Goal: Information Seeking & Learning: Learn about a topic

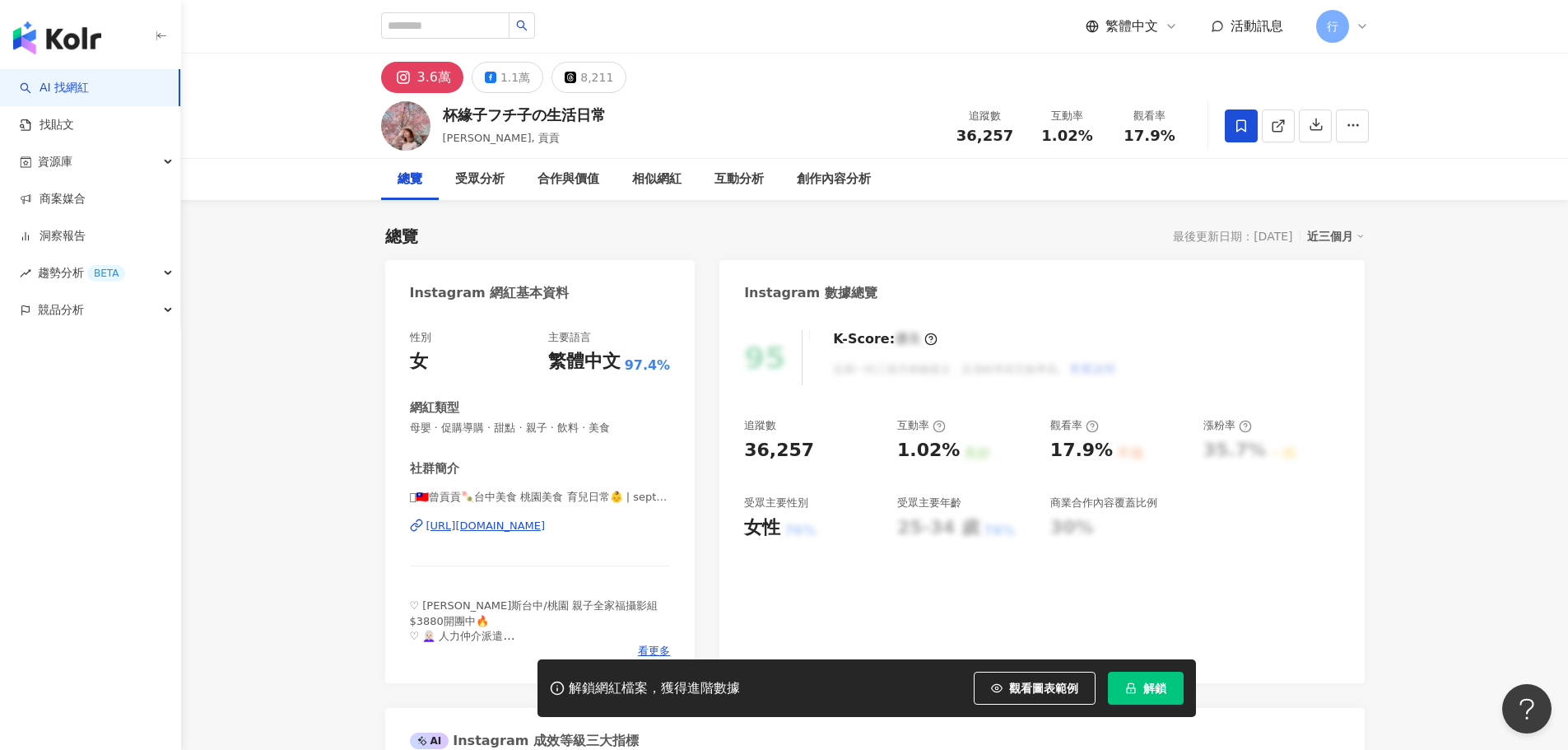
click at [494, 522] on div "[URL][DOMAIN_NAME]" at bounding box center [486, 525] width 119 height 15
click at [508, 76] on div "1.1萬" at bounding box center [515, 77] width 30 height 23
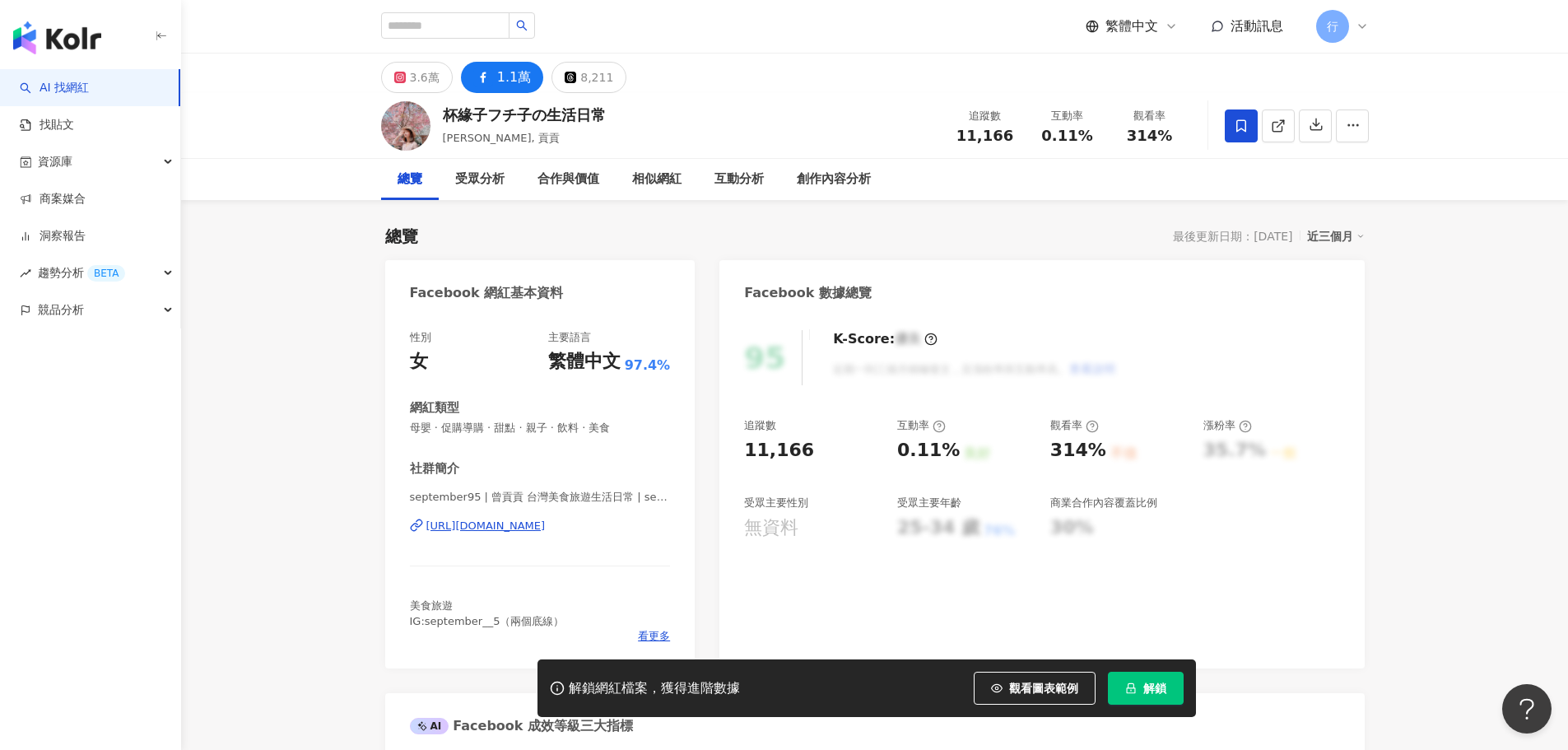
click at [497, 527] on div "https://www.facebook.com/823879940997383" at bounding box center [486, 525] width 119 height 15
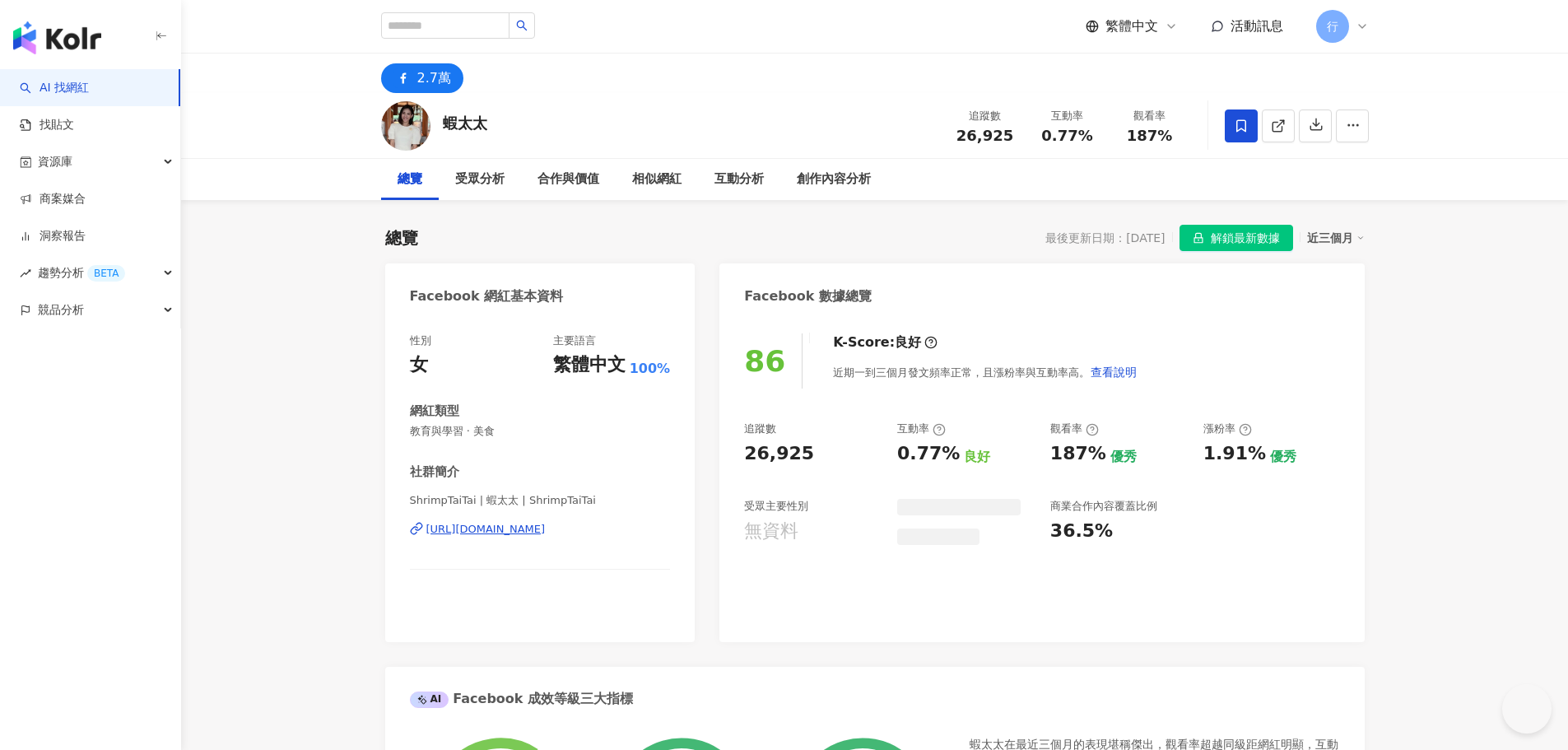
click at [518, 526] on div "https://www.facebook.com/108239127544281" at bounding box center [486, 529] width 119 height 15
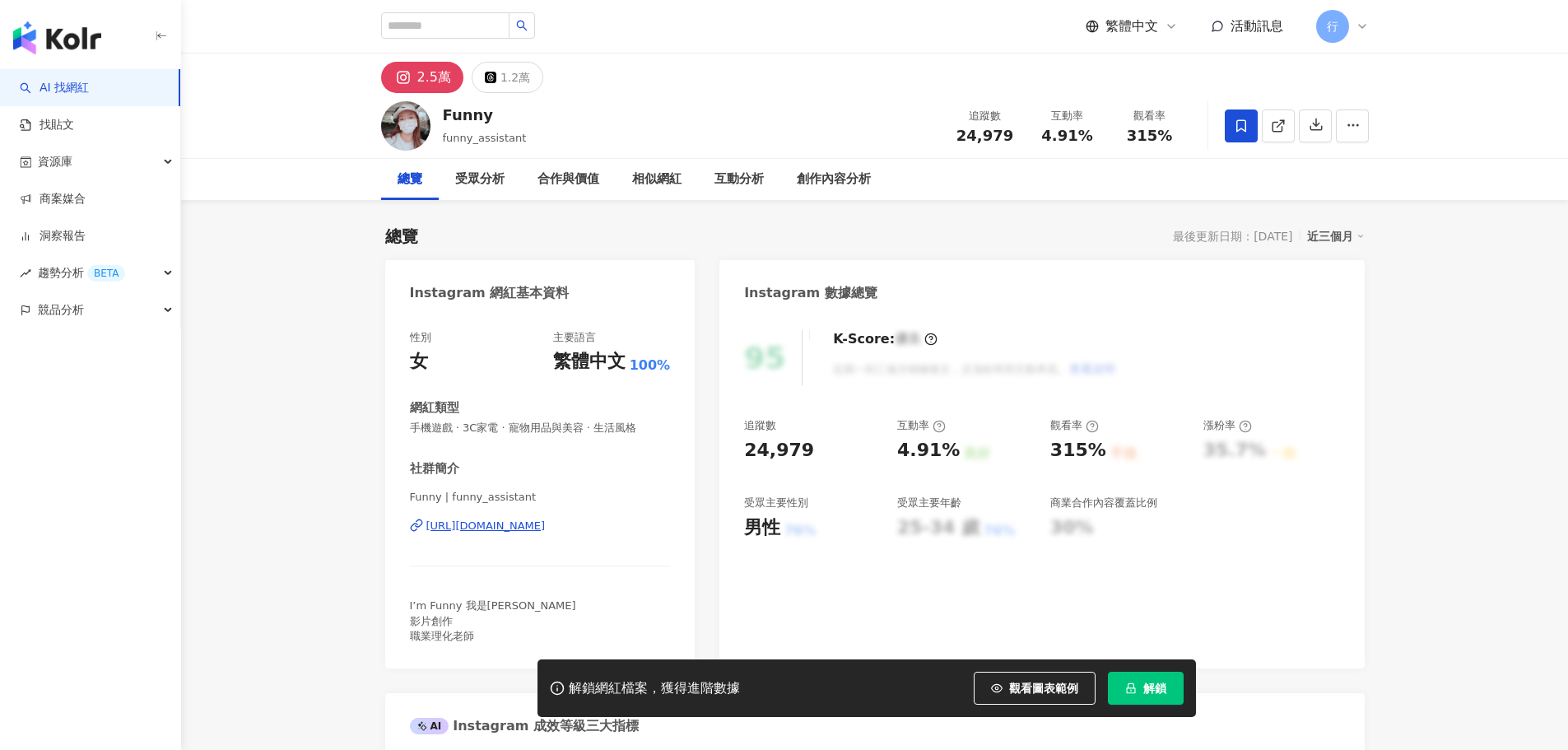
click at [546, 523] on div "https://www.instagram.com/funny_assistant/" at bounding box center [486, 525] width 119 height 15
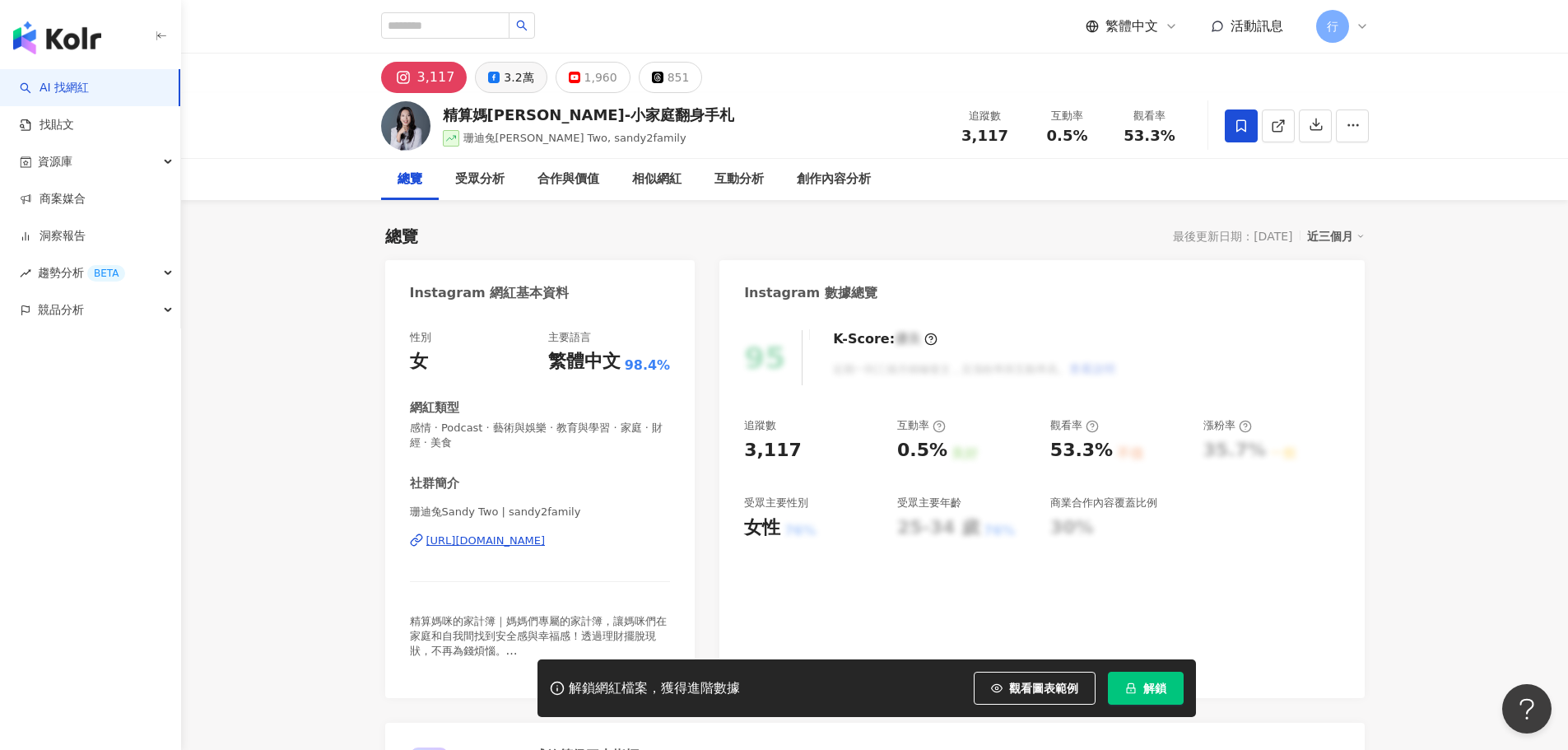
click at [516, 82] on div "3.2萬" at bounding box center [518, 77] width 30 height 23
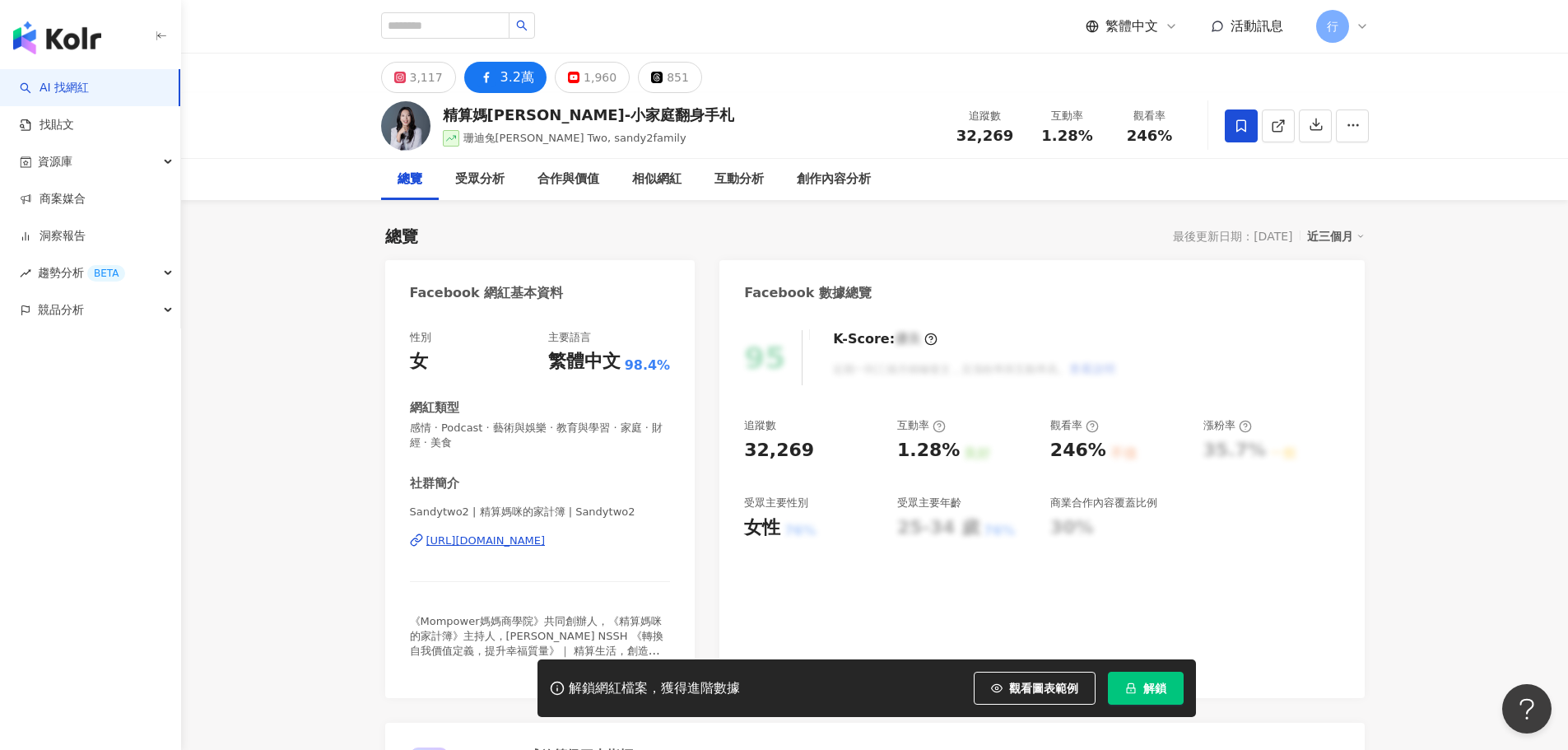
click at [493, 551] on div "Sandytwo2 | 精算媽咪的家計簿 | Sandytwo2 https://www.facebook.com/109309147170266" at bounding box center [541, 553] width 261 height 96
click at [489, 546] on div "https://www.facebook.com/109309147170266" at bounding box center [486, 541] width 119 height 15
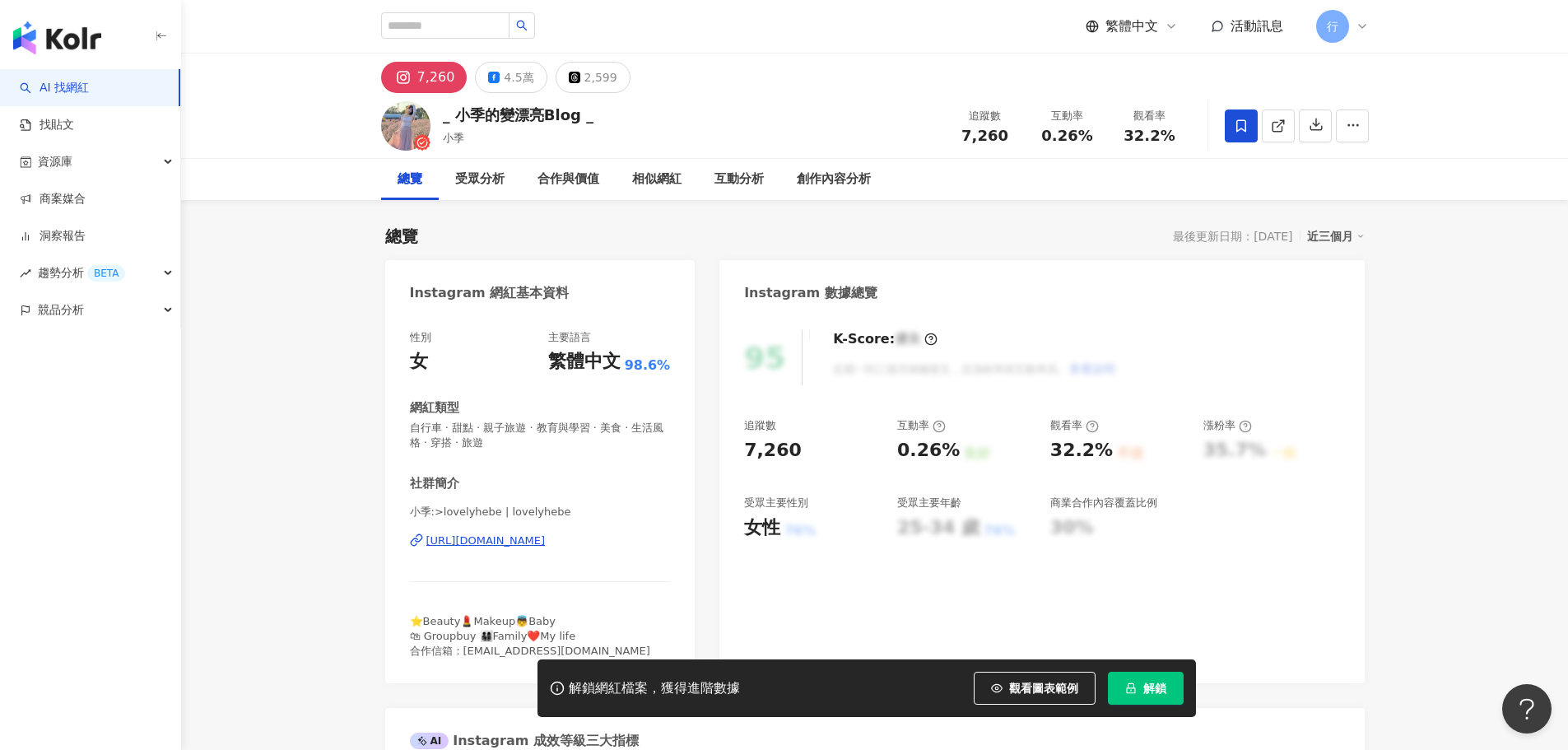
click at [518, 74] on div "4.5萬" at bounding box center [518, 77] width 30 height 23
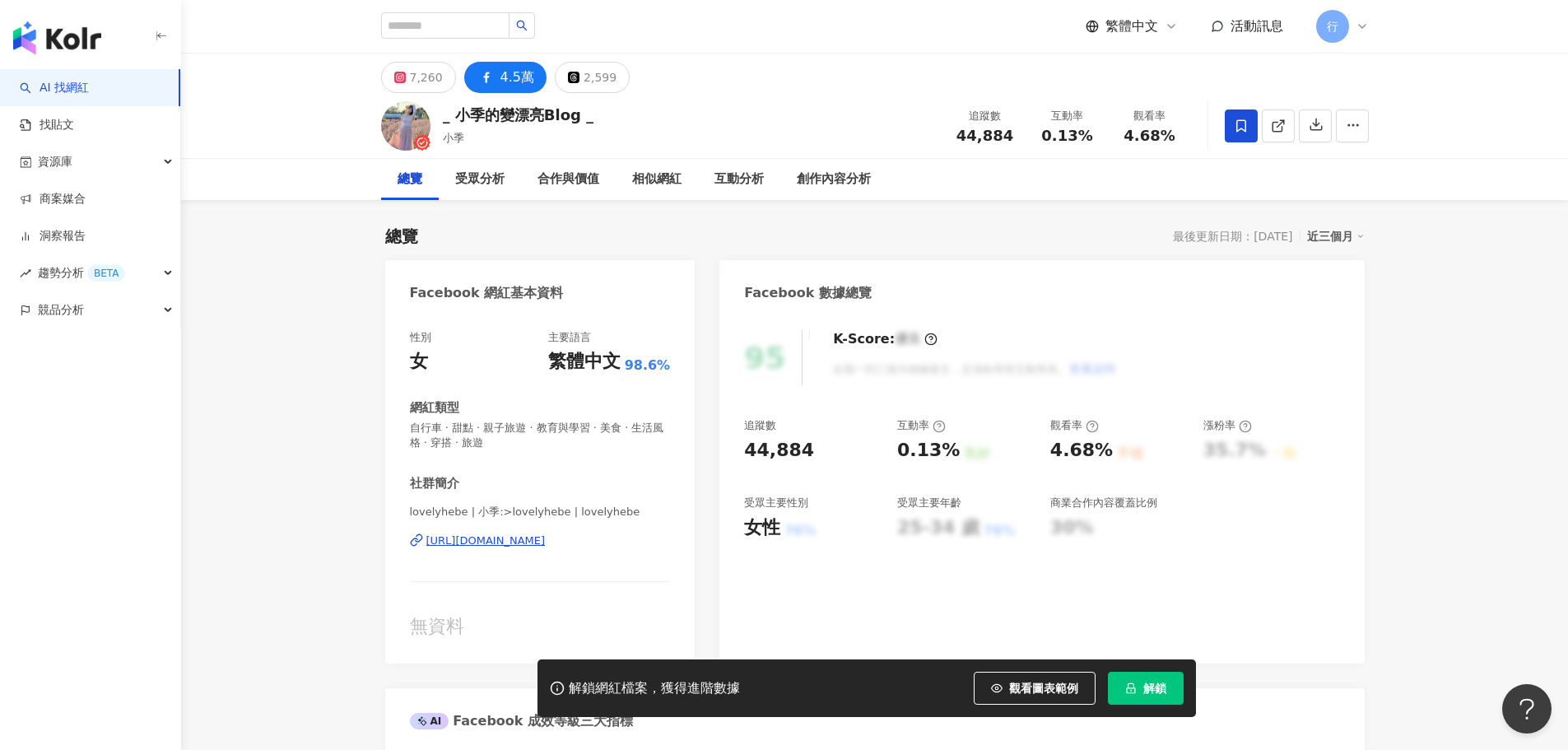
click at [537, 535] on div "https://www.facebook.com/291871534189681" at bounding box center [486, 541] width 119 height 15
click at [421, 76] on div "7,260" at bounding box center [427, 77] width 33 height 23
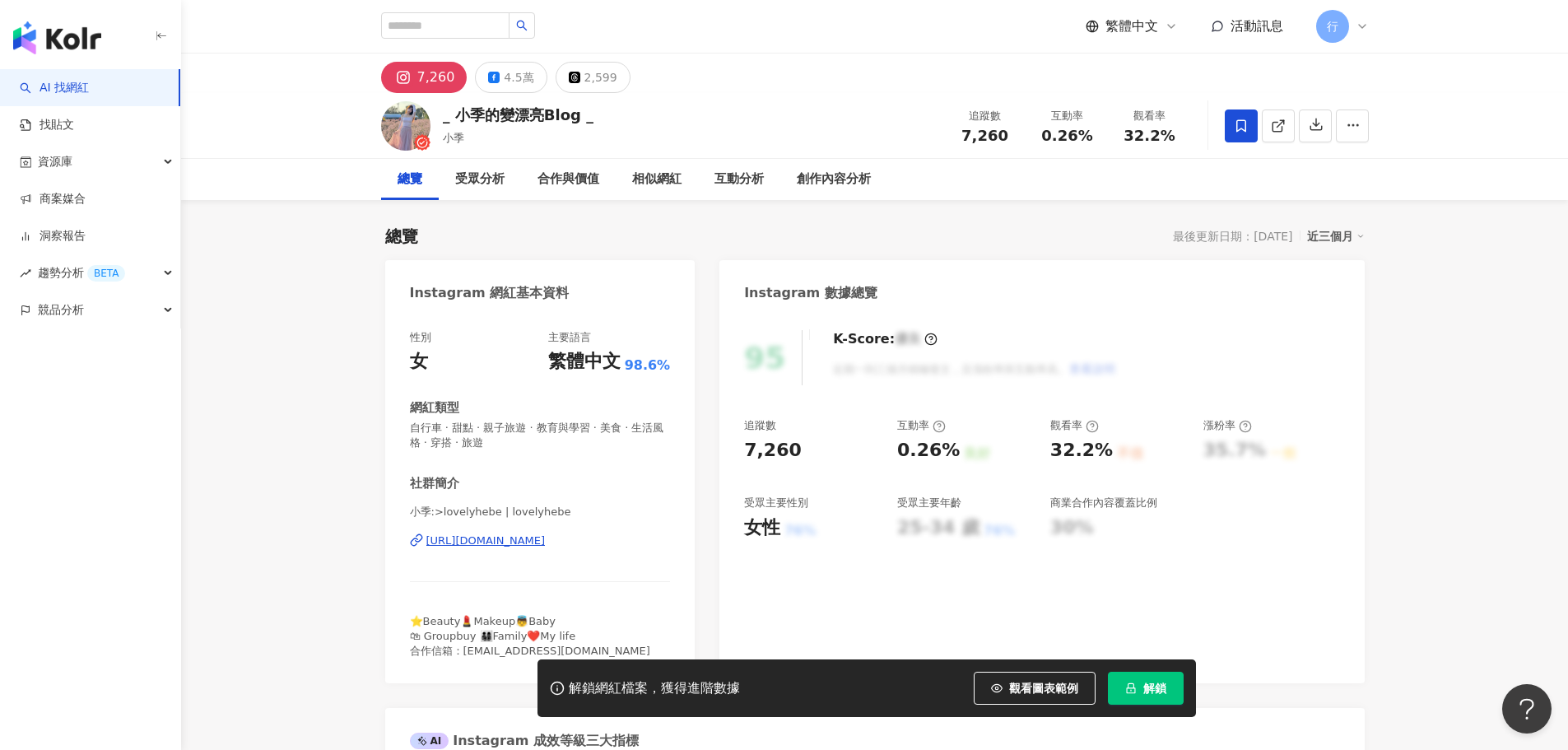
click at [516, 545] on div "https://www.instagram.com/lovelyhebe/" at bounding box center [486, 541] width 119 height 15
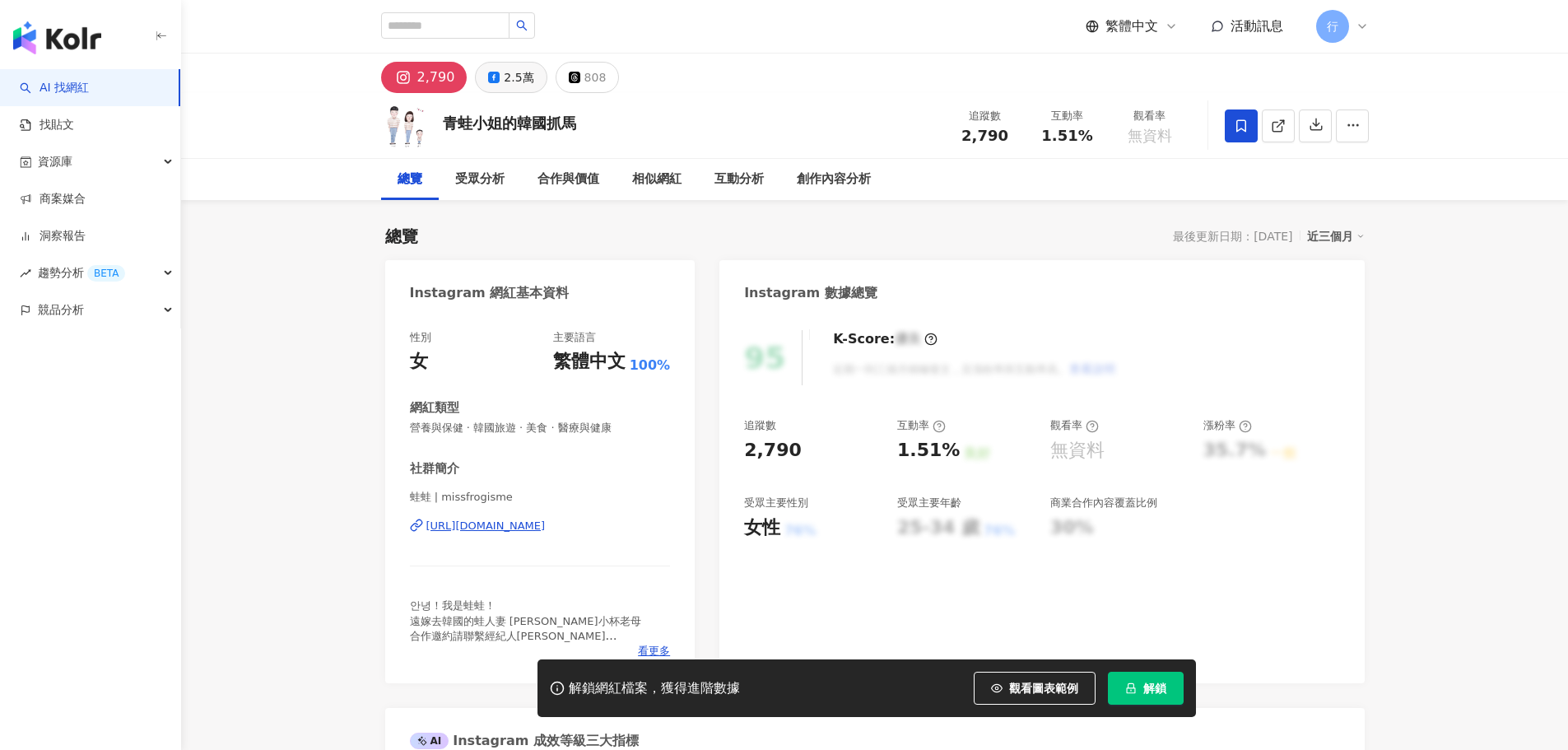
click at [504, 80] on div "2.5萬" at bounding box center [518, 77] width 30 height 23
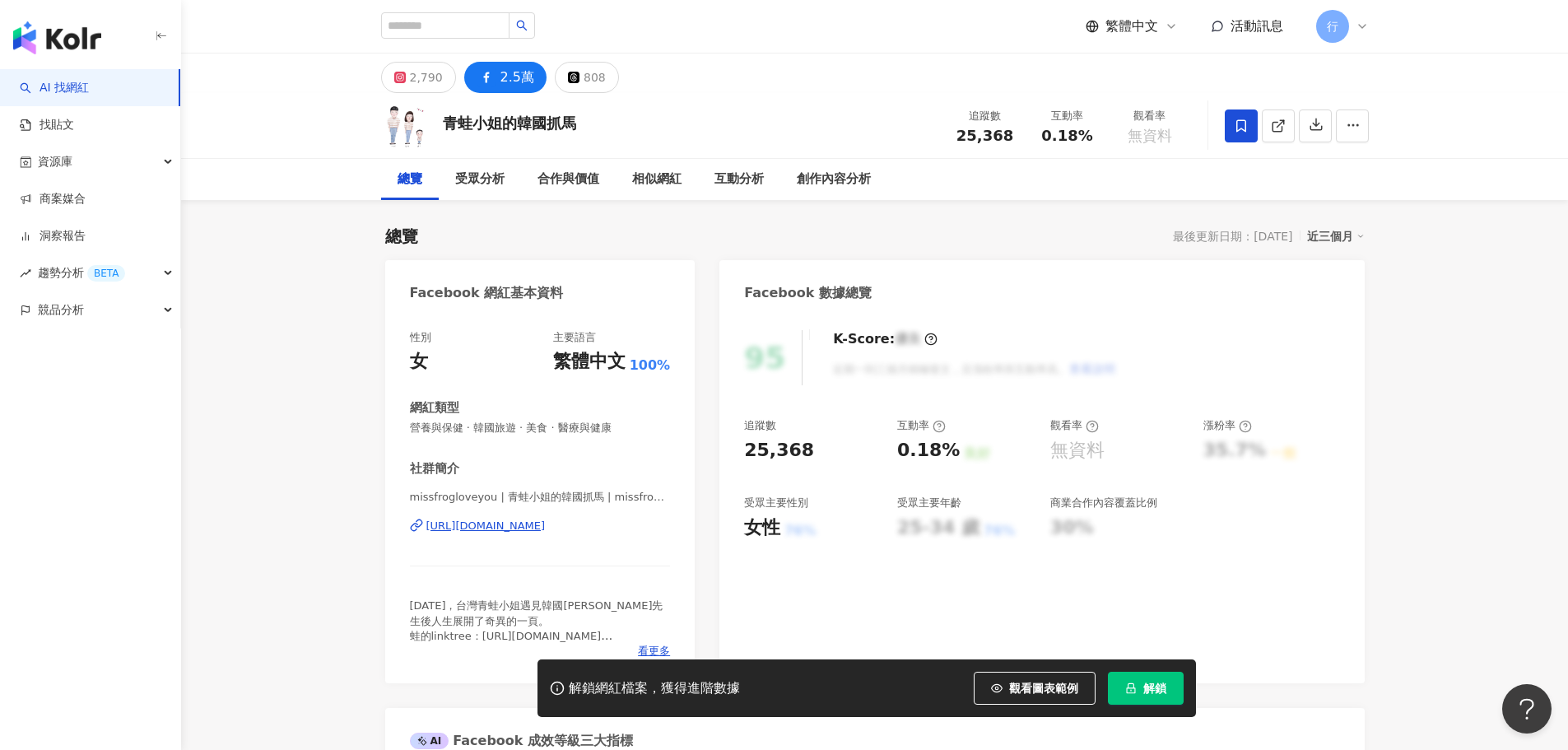
click at [546, 527] on div "https://www.facebook.com/153607851405678" at bounding box center [486, 525] width 119 height 15
click at [519, 528] on div "https://www.facebook.com/153607851405678" at bounding box center [486, 525] width 119 height 15
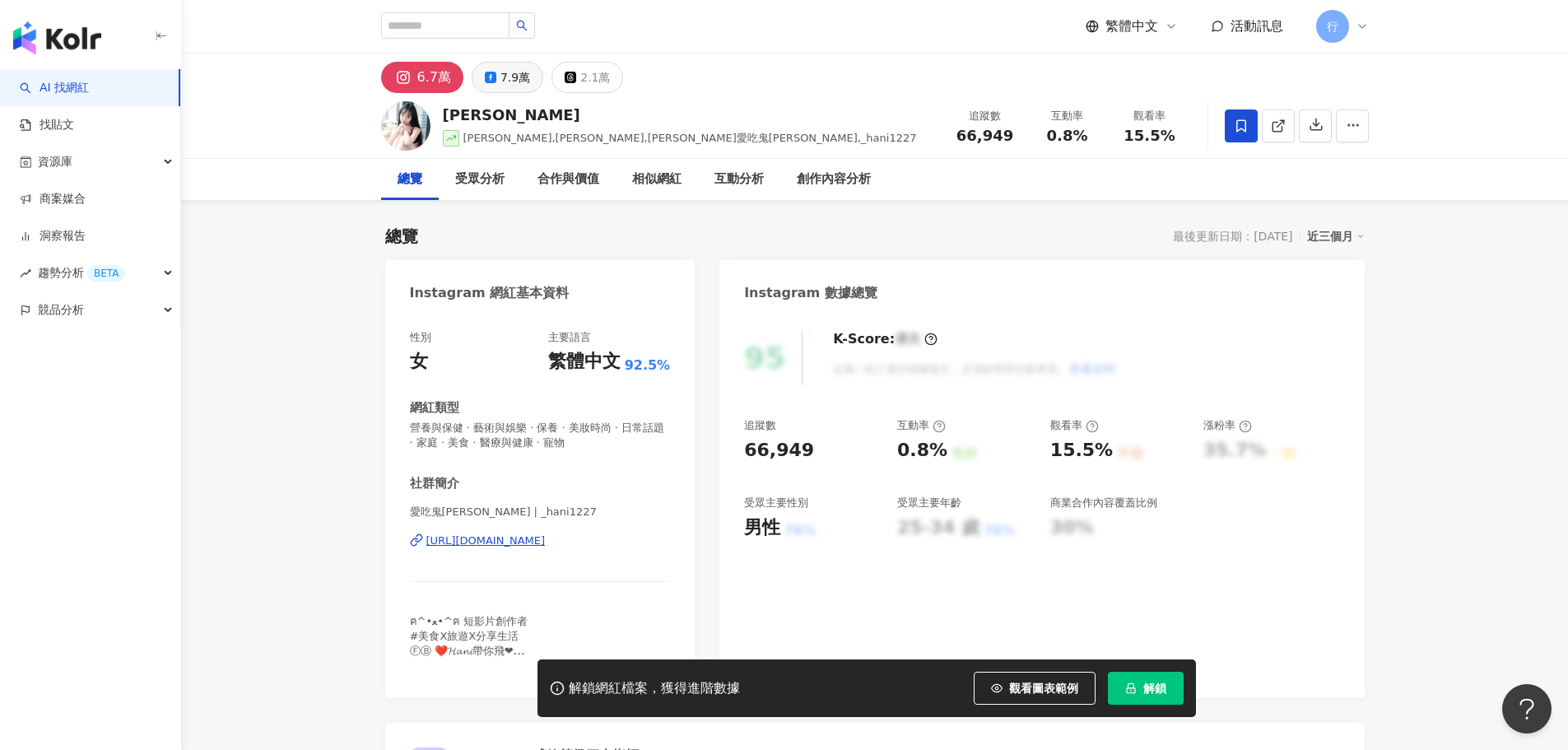
click at [512, 73] on div "7.9萬" at bounding box center [515, 77] width 30 height 23
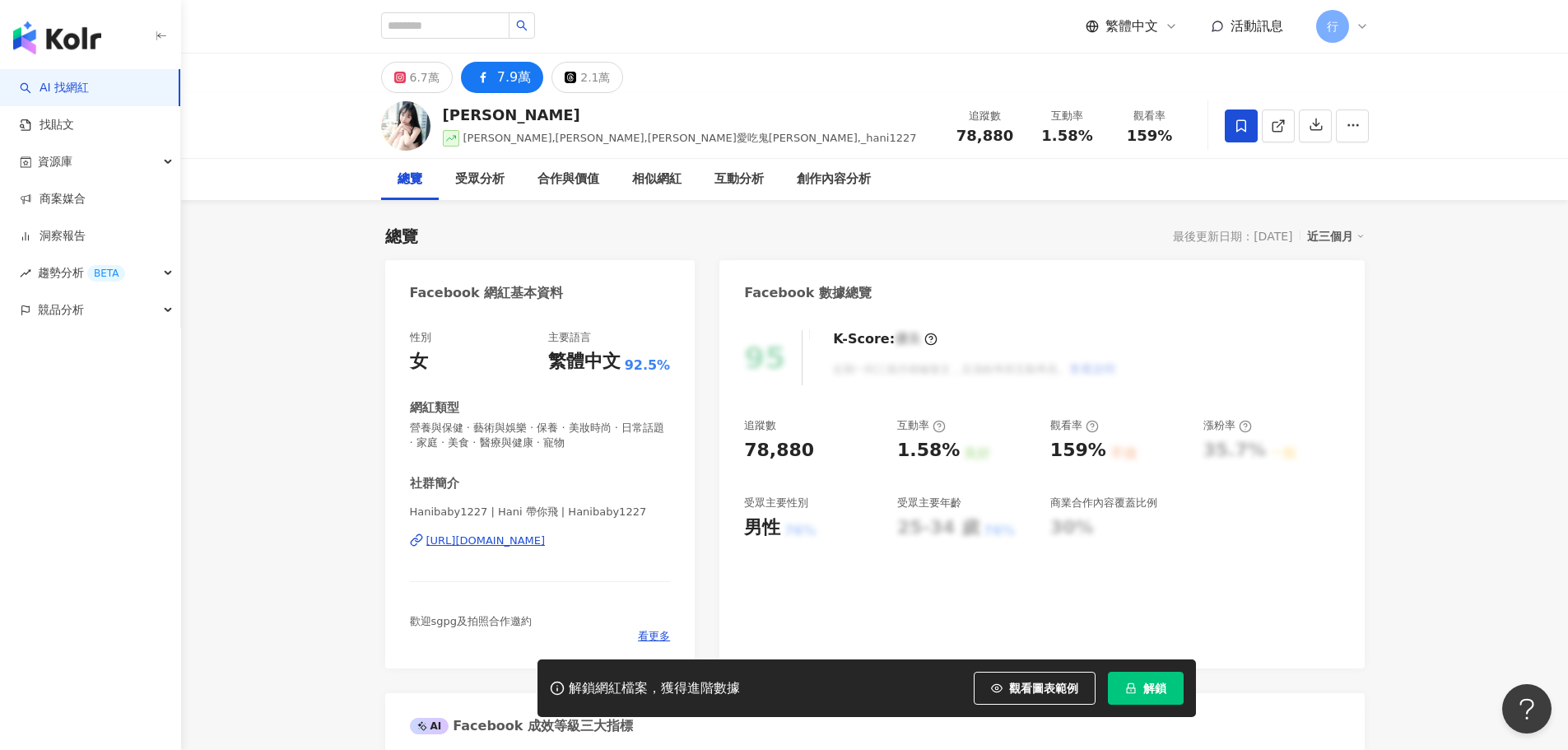
click at [407, 77] on button "6.7萬" at bounding box center [416, 77] width 71 height 31
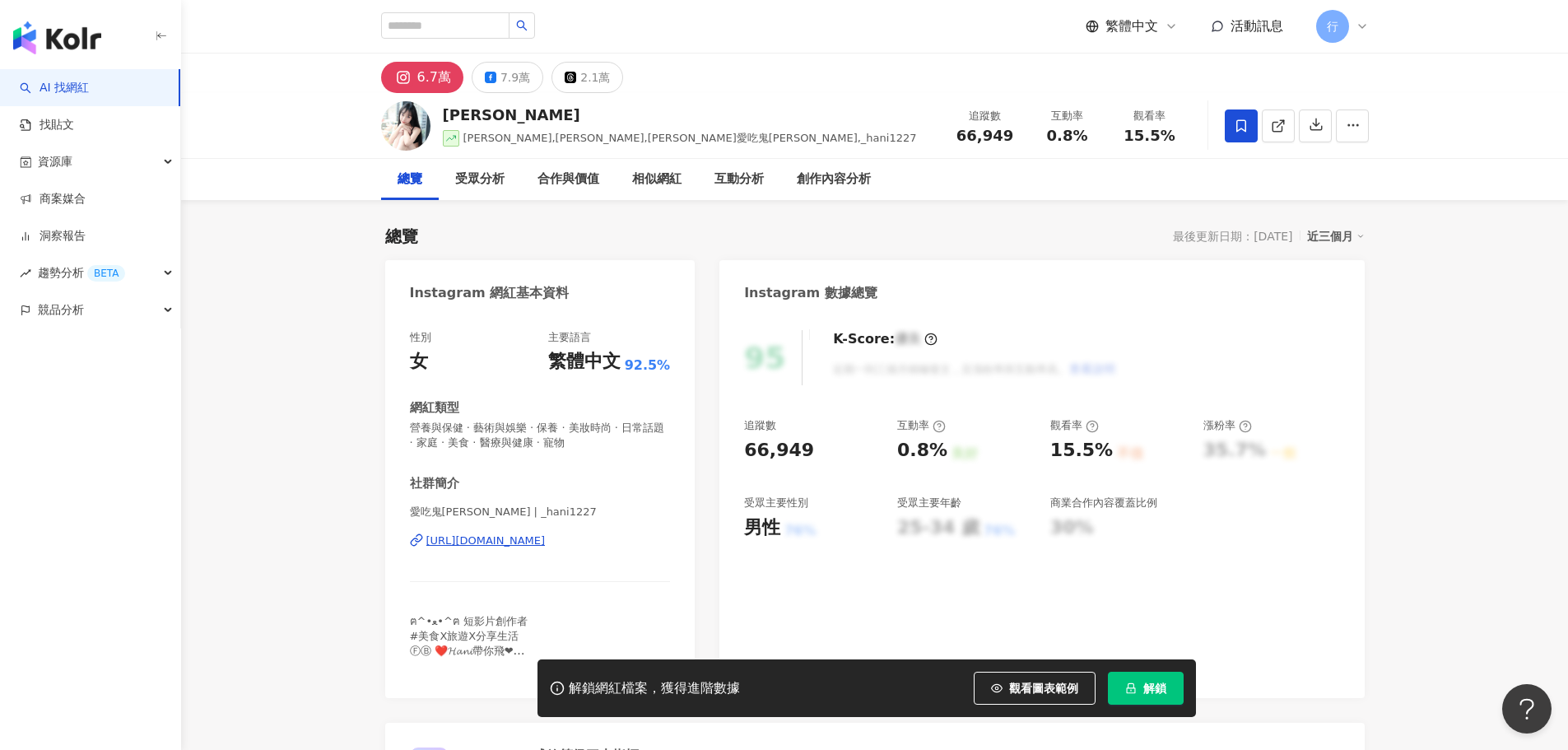
click at [504, 547] on div "https://www.instagram.com/_hani1227/" at bounding box center [486, 541] width 119 height 15
click at [497, 83] on button "7.9萬" at bounding box center [507, 77] width 71 height 31
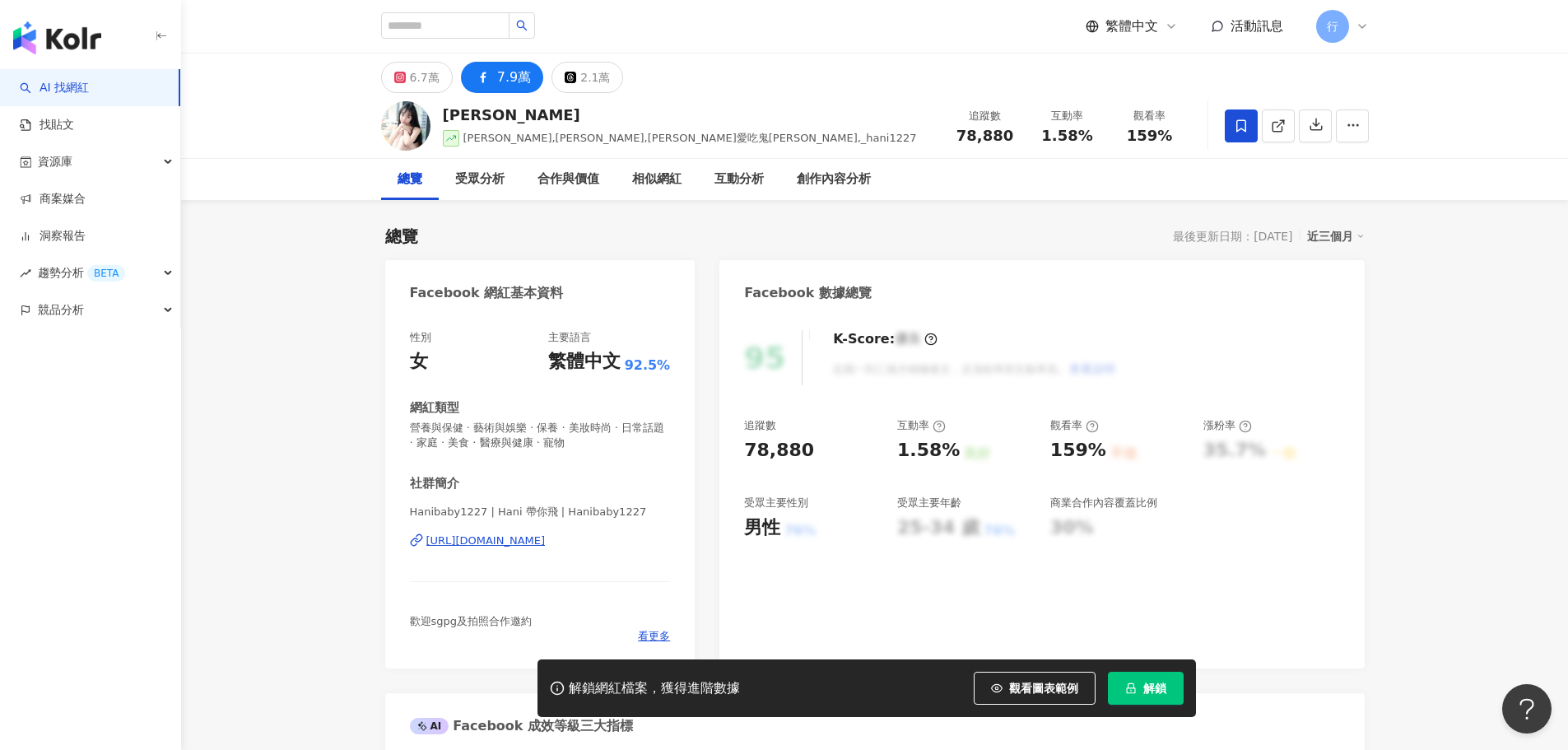
click at [539, 539] on div "https://www.facebook.com/699418447087026" at bounding box center [486, 541] width 119 height 15
click at [378, 85] on div "6.7萬 7.9萬 2.1萬" at bounding box center [875, 73] width 1054 height 39
click at [385, 82] on button "6.7萬" at bounding box center [416, 77] width 71 height 31
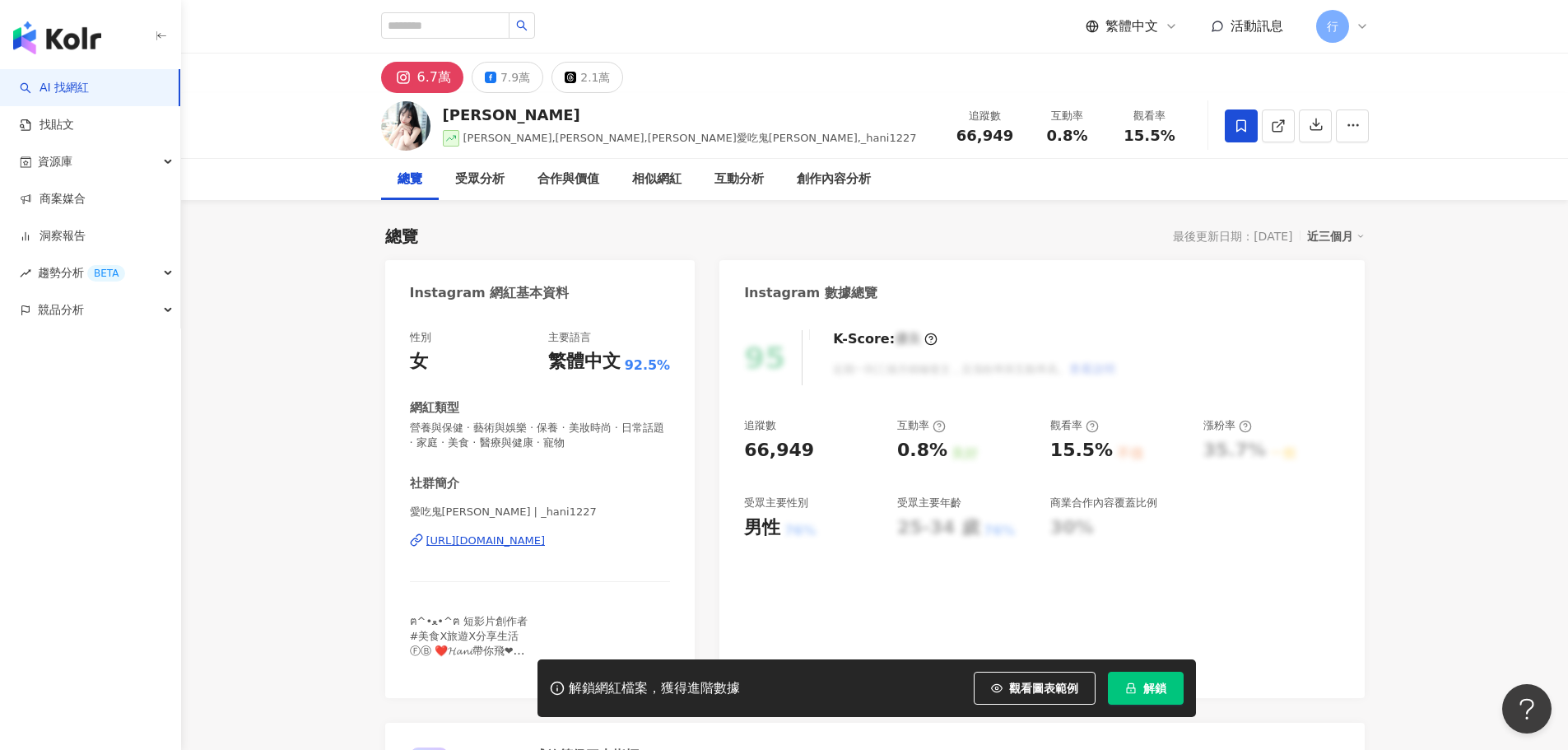
click at [524, 536] on div "https://www.instagram.com/_hani1227/" at bounding box center [486, 541] width 119 height 15
click at [490, 76] on icon at bounding box center [490, 76] width 11 height 11
click at [515, 85] on div "7.9萬" at bounding box center [515, 77] width 30 height 23
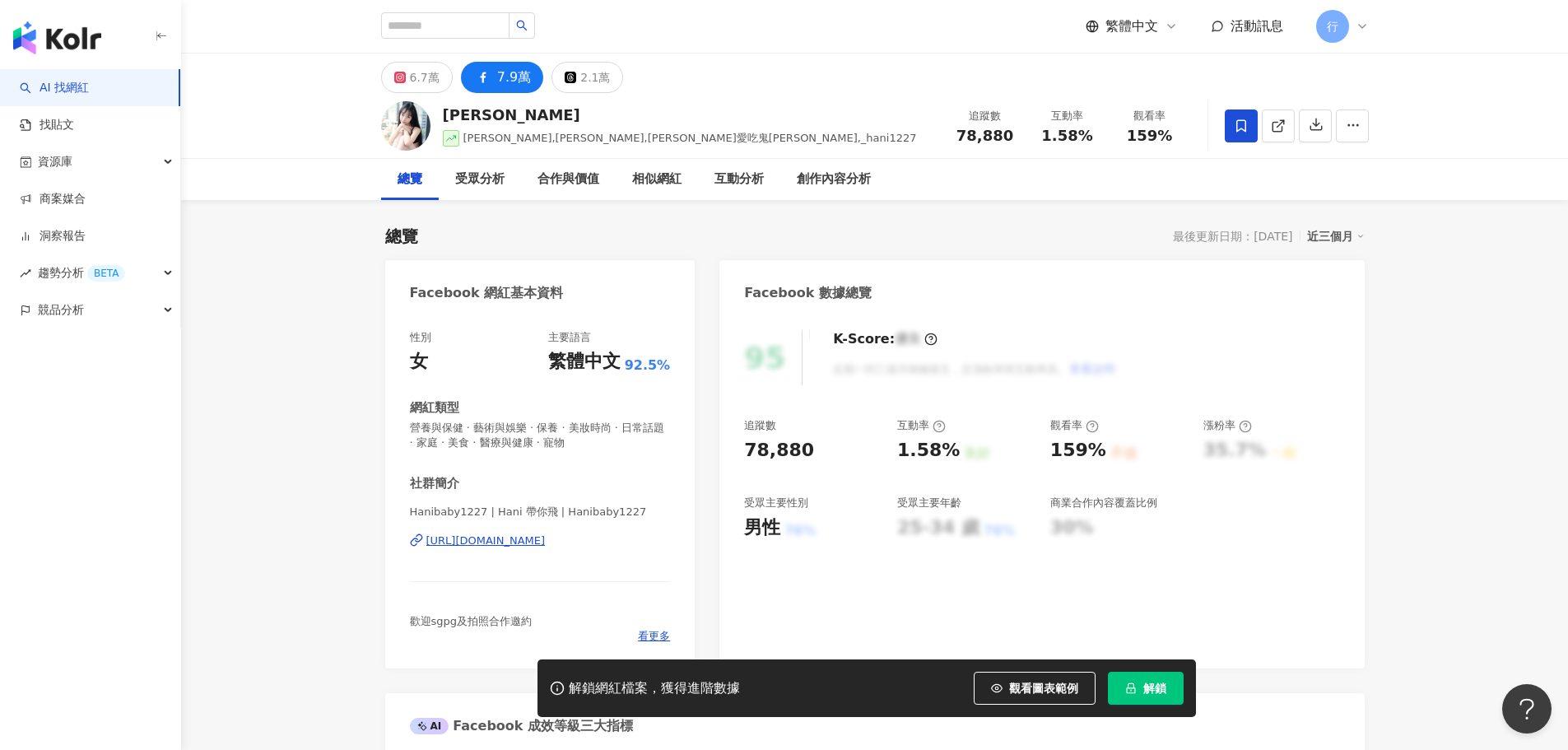
click at [546, 541] on div "https://www.facebook.com/699418447087026" at bounding box center [486, 541] width 119 height 15
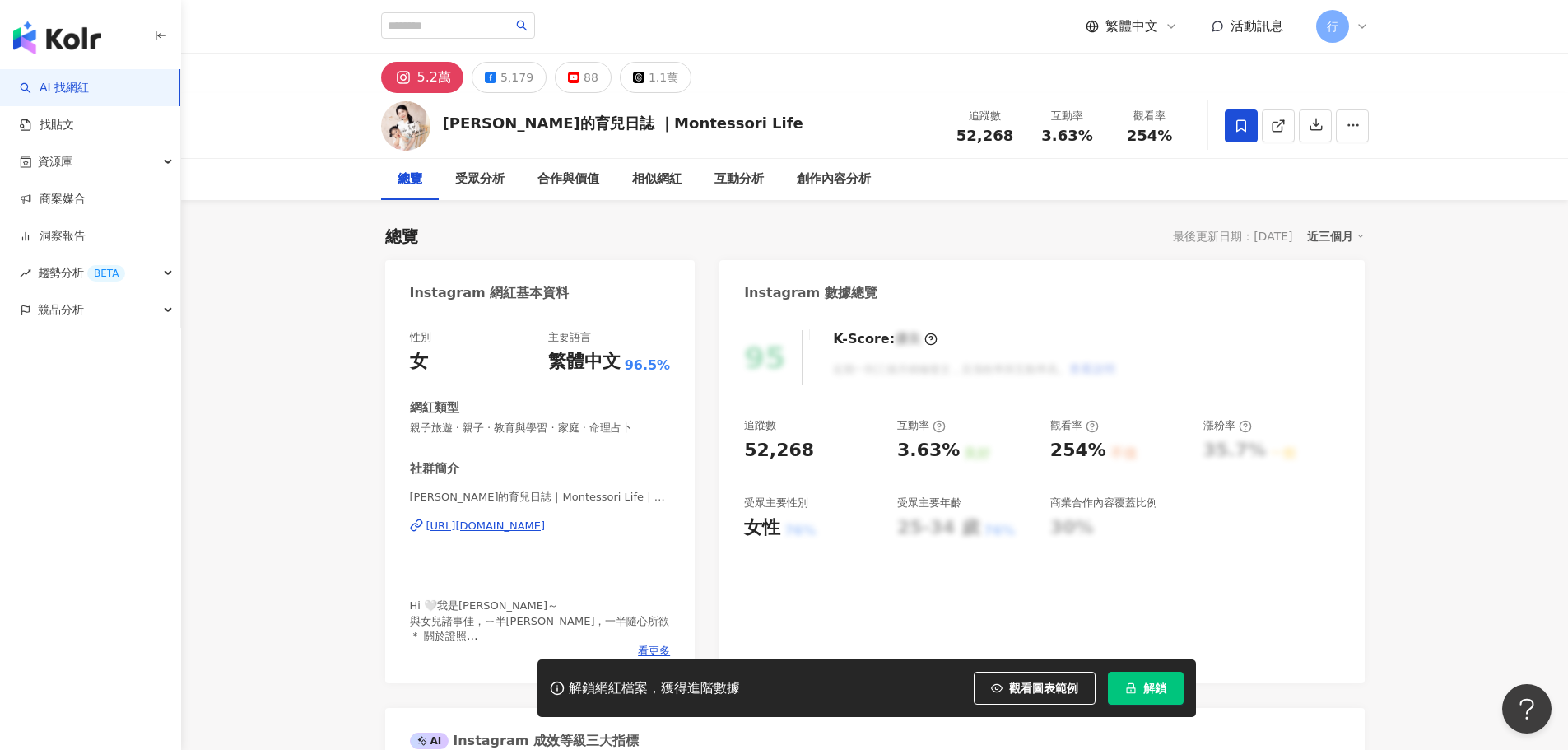
click at [520, 527] on div "https://www.instagram.com/montessorilifeda/" at bounding box center [486, 525] width 119 height 15
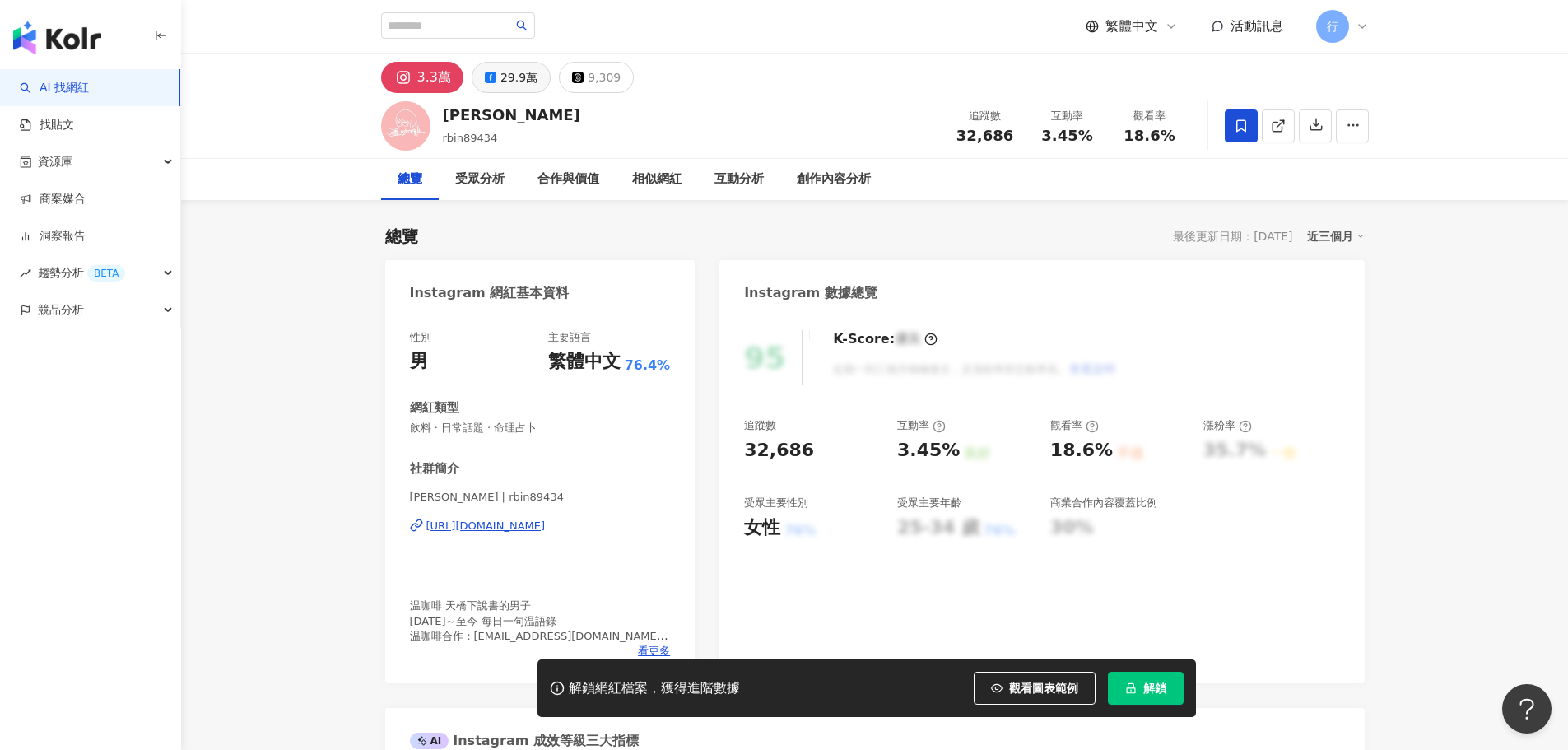
click at [497, 88] on button "29.9萬" at bounding box center [512, 77] width 79 height 31
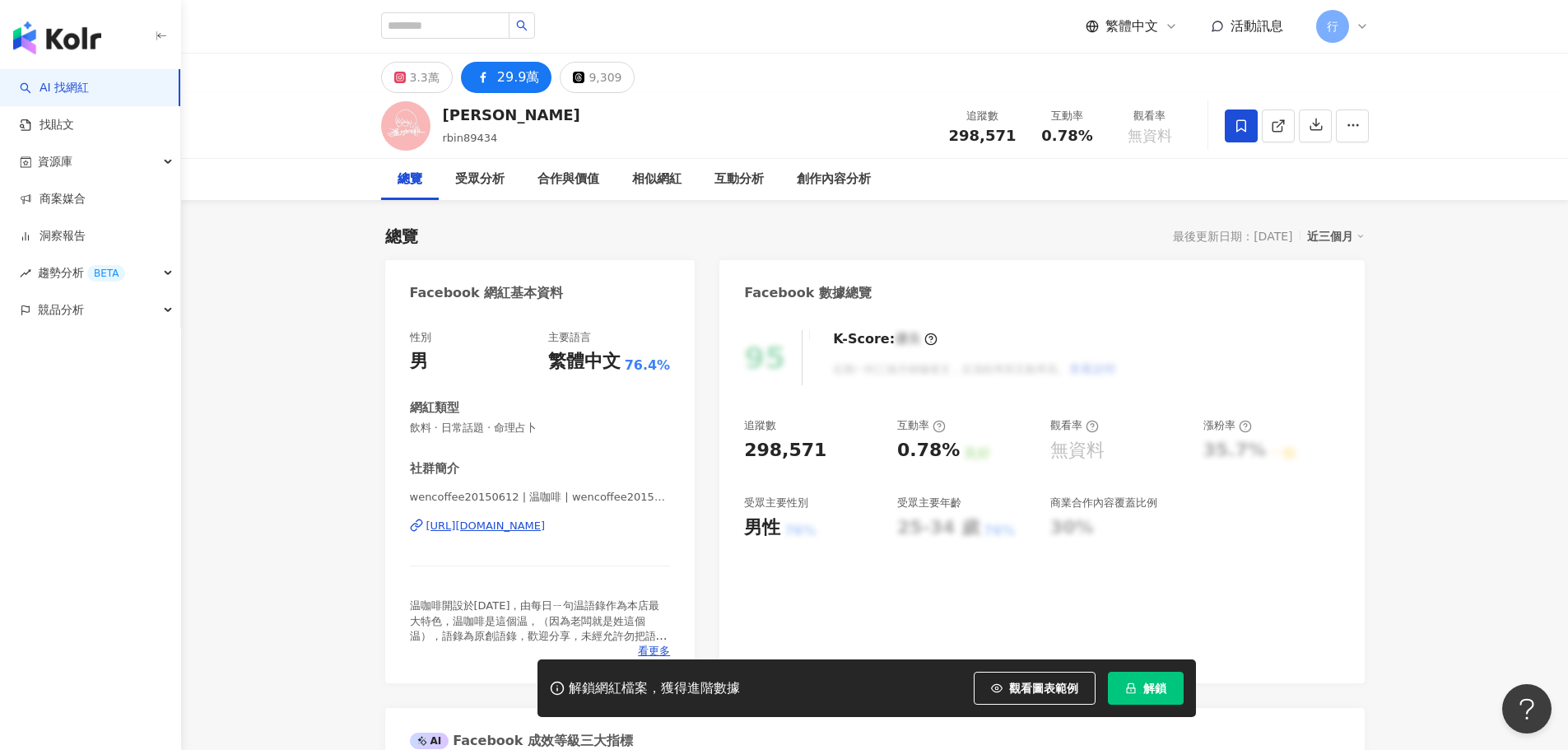
click at [535, 522] on div "https://www.facebook.com/859180150819610" at bounding box center [486, 525] width 119 height 15
click at [429, 84] on div "3.3萬" at bounding box center [425, 77] width 30 height 23
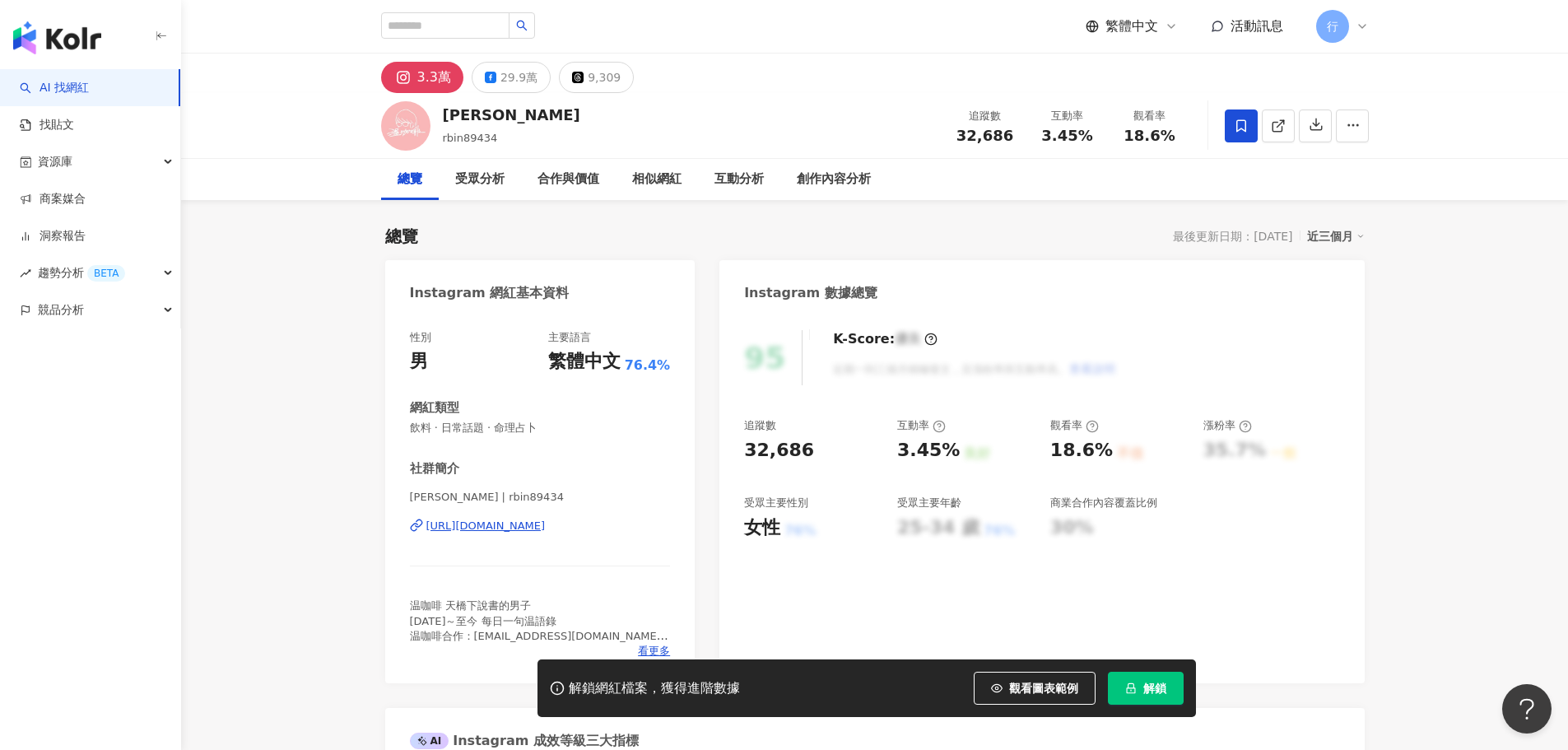
click at [524, 522] on div "https://www.instagram.com/rbin89434/" at bounding box center [486, 525] width 119 height 15
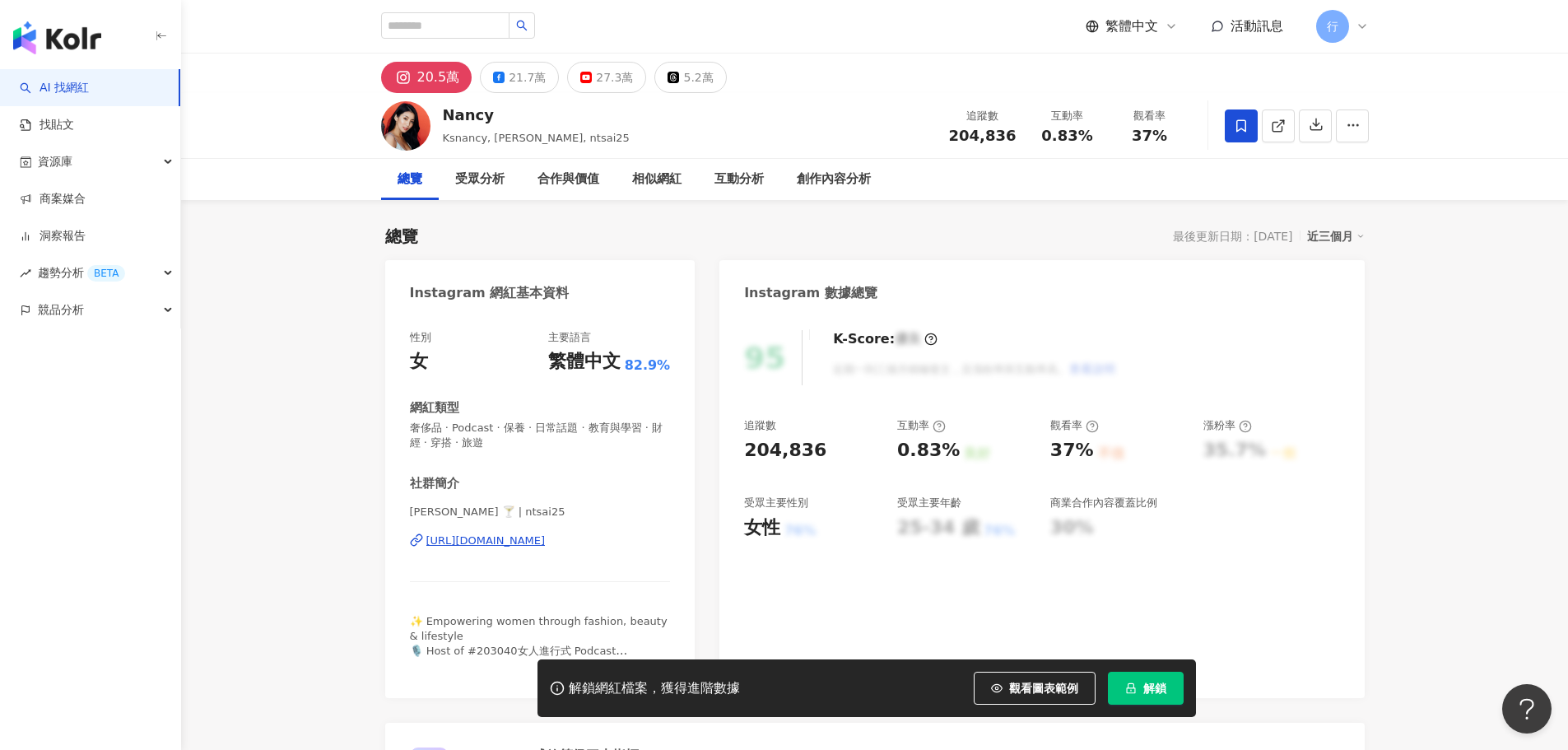
click at [518, 538] on div "[URL][DOMAIN_NAME]" at bounding box center [486, 541] width 119 height 15
click at [519, 70] on div "21.7萬" at bounding box center [527, 77] width 37 height 23
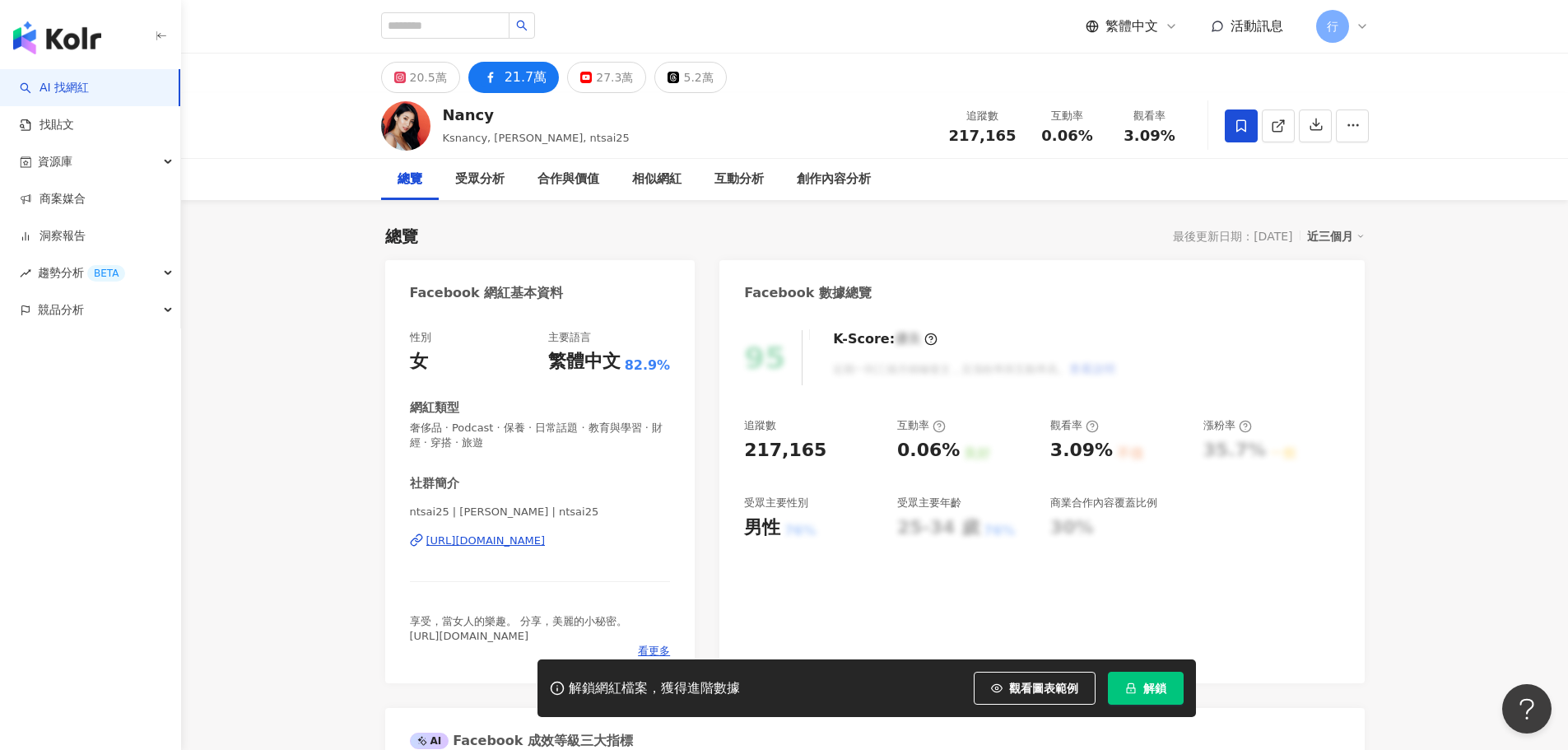
click at [541, 548] on div "[URL][DOMAIN_NAME]" at bounding box center [486, 541] width 119 height 15
